Goal: Task Accomplishment & Management: Use online tool/utility

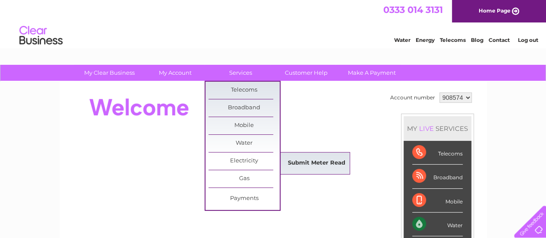
click at [307, 160] on link "Submit Meter Read" at bounding box center [316, 163] width 71 height 17
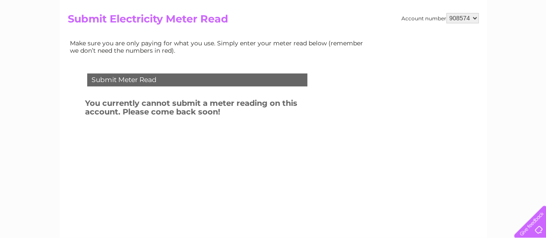
scroll to position [86, 0]
click at [262, 76] on div "Submit Meter Read" at bounding box center [197, 79] width 220 height 13
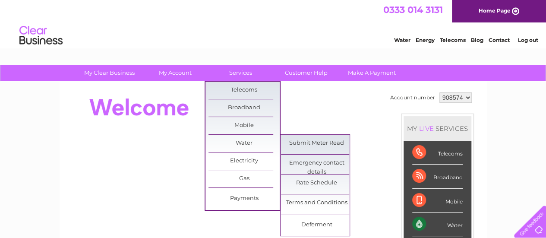
click at [316, 152] on li "Submit Meter Read" at bounding box center [315, 145] width 68 height 20
click at [318, 148] on link "Submit Meter Read" at bounding box center [316, 143] width 71 height 17
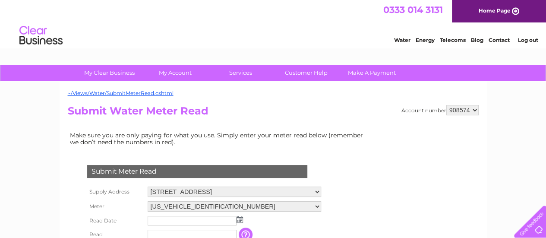
click at [276, 173] on div "Submit Meter Read" at bounding box center [197, 171] width 220 height 13
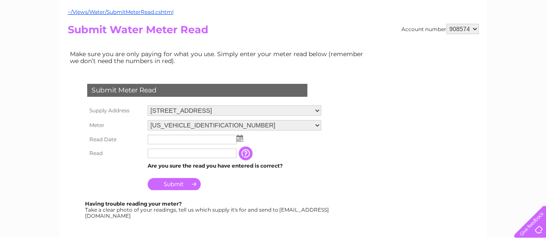
scroll to position [83, 0]
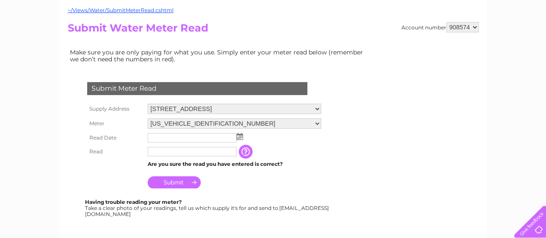
click at [241, 139] on img at bounding box center [240, 136] width 6 height 7
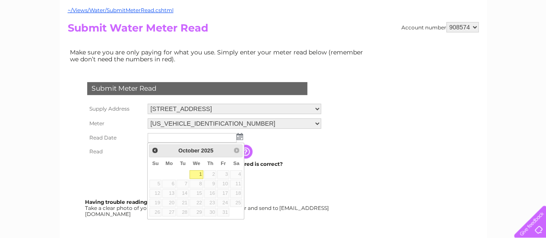
click at [200, 174] on link "1" at bounding box center [197, 174] width 14 height 9
type input "2025/10/01"
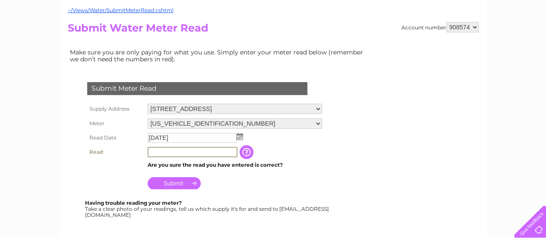
click at [203, 152] on input "text" at bounding box center [193, 152] width 90 height 10
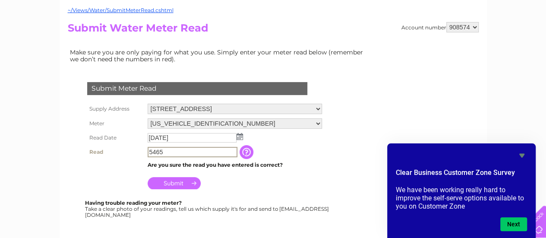
type input "5465"
click at [238, 138] on img at bounding box center [240, 136] width 6 height 7
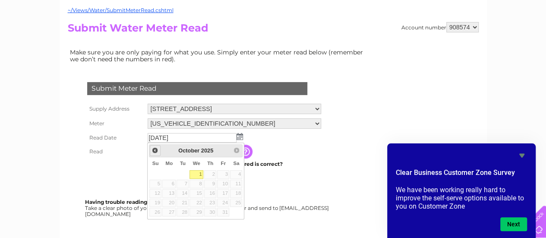
click at [154, 151] on span "Prev" at bounding box center [155, 150] width 7 height 7
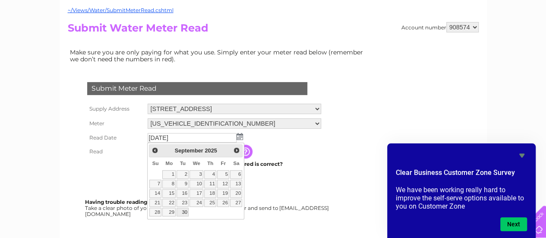
click at [184, 211] on link "30" at bounding box center [183, 212] width 12 height 9
type input "2025/09/30"
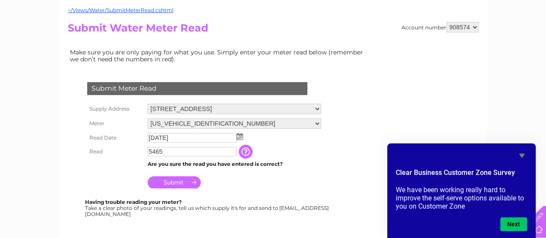
click at [181, 182] on input "Submit" at bounding box center [174, 182] width 53 height 12
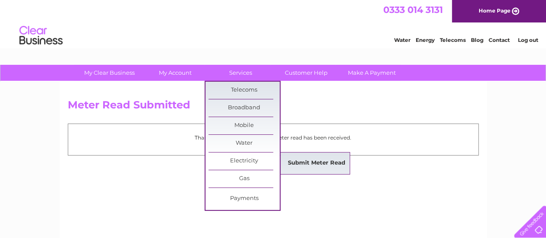
click at [326, 167] on link "Submit Meter Read" at bounding box center [316, 163] width 71 height 17
